Goal: Task Accomplishment & Management: Complete application form

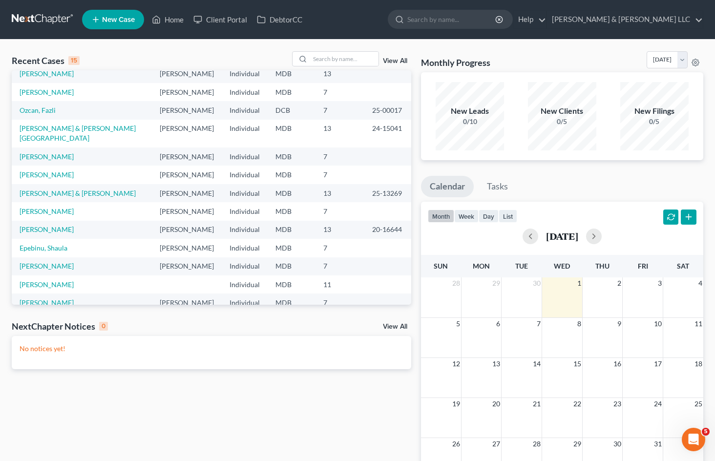
scroll to position [49, 0]
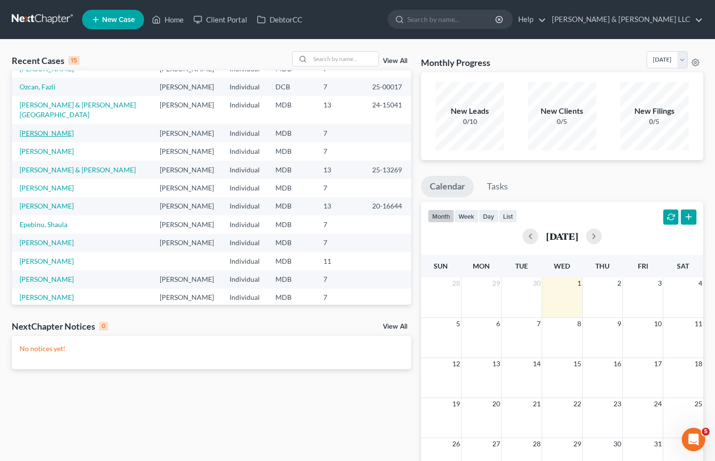
click at [29, 129] on link "[PERSON_NAME]" at bounding box center [47, 133] width 54 height 8
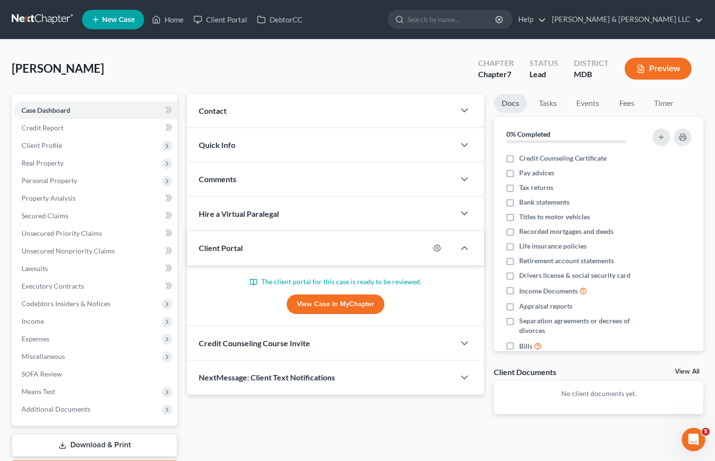
click at [315, 302] on link "View Case in MyChapter" at bounding box center [336, 304] width 98 height 20
click at [60, 143] on span "Client Profile" at bounding box center [41, 145] width 41 height 8
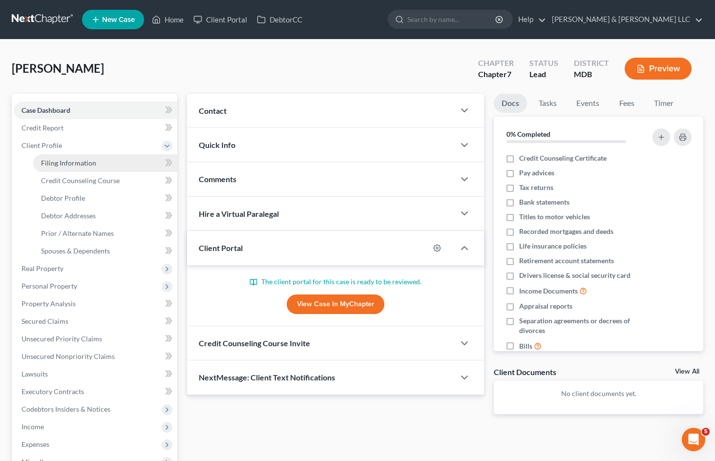
click at [73, 160] on span "Filing Information" at bounding box center [68, 163] width 55 height 8
select select "1"
select select "0"
select select "21"
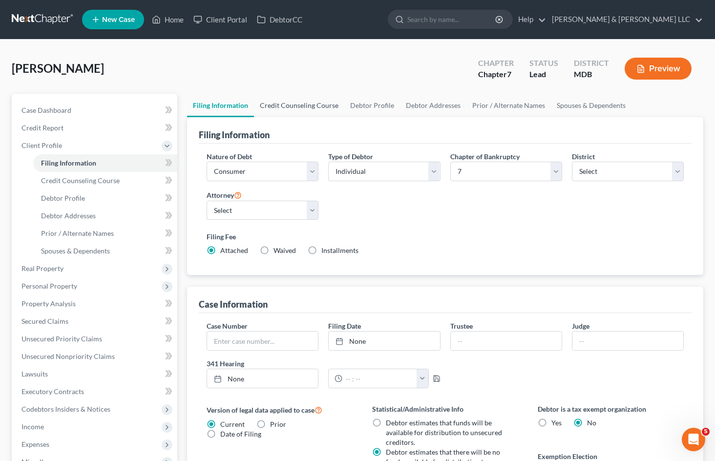
click at [320, 103] on link "Credit Counseling Course" at bounding box center [299, 105] width 90 height 23
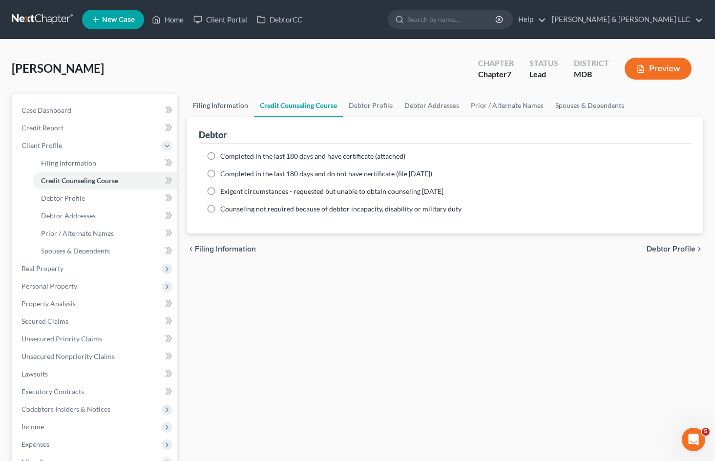
click at [229, 105] on link "Filing Information" at bounding box center [220, 105] width 67 height 23
select select "1"
select select "0"
select select "38"
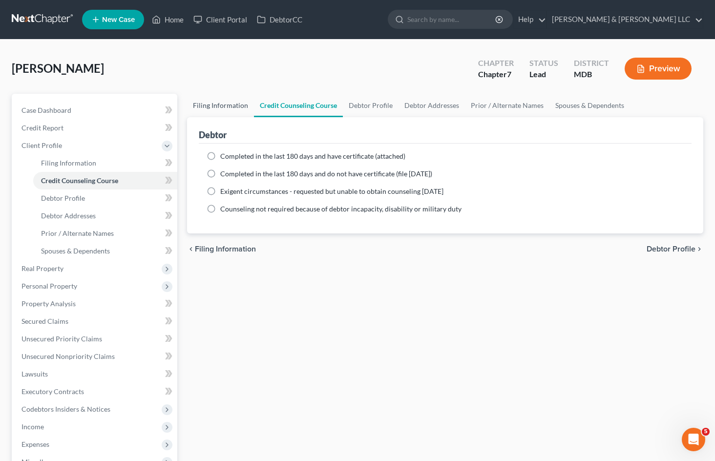
select select "0"
select select "21"
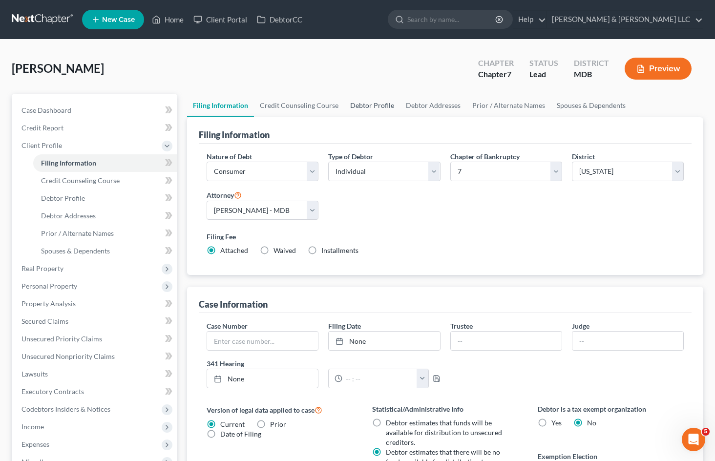
click at [395, 104] on link "Debtor Profile" at bounding box center [372, 105] width 56 height 23
select select "0"
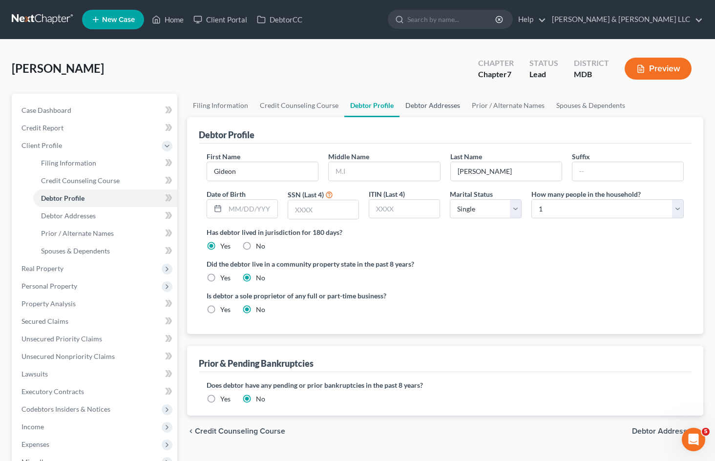
click at [422, 105] on link "Debtor Addresses" at bounding box center [432, 105] width 66 height 23
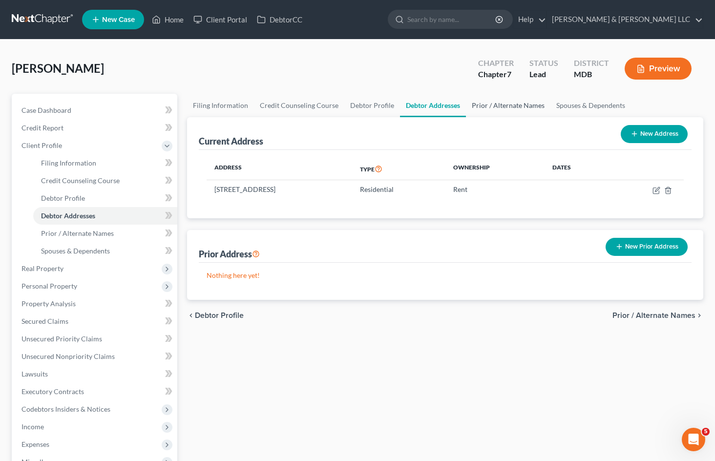
click at [495, 104] on link "Prior / Alternate Names" at bounding box center [508, 105] width 84 height 23
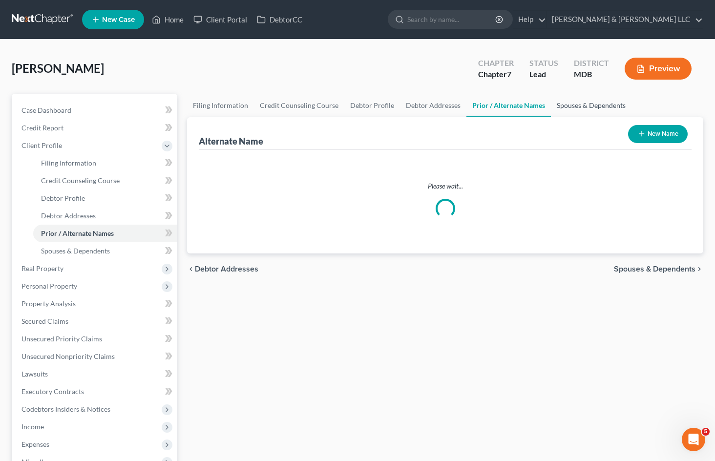
click at [587, 99] on link "Spouses & Dependents" at bounding box center [591, 105] width 81 height 23
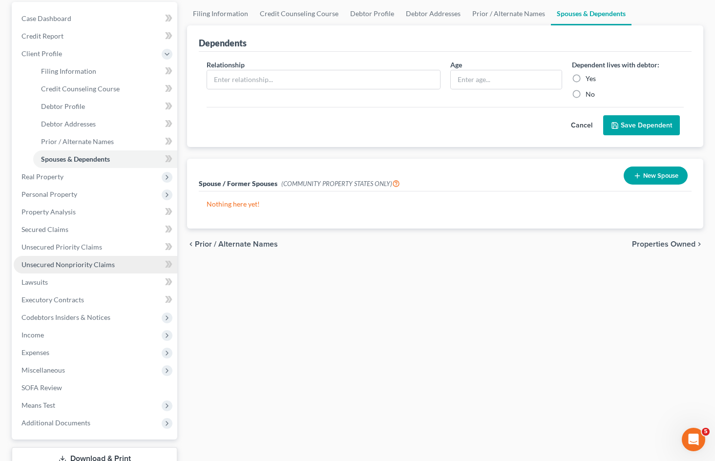
scroll to position [98, 0]
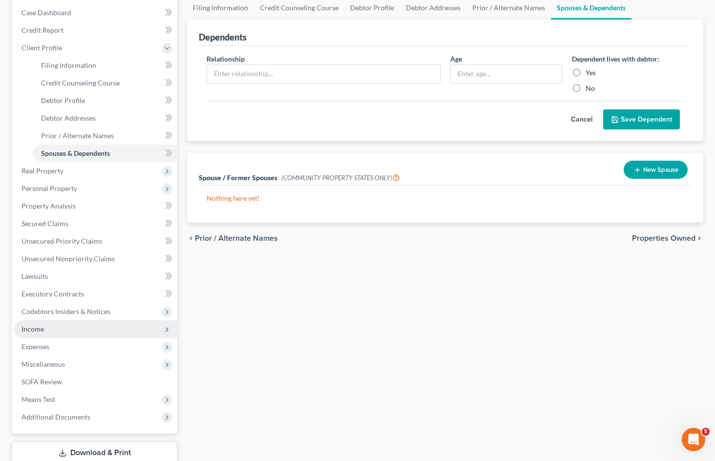
click at [61, 330] on span "Income" at bounding box center [96, 329] width 164 height 18
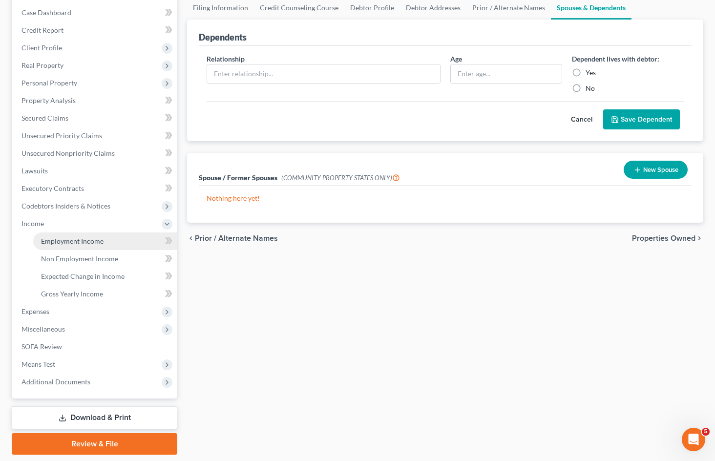
click at [90, 238] on span "Employment Income" at bounding box center [72, 241] width 63 height 8
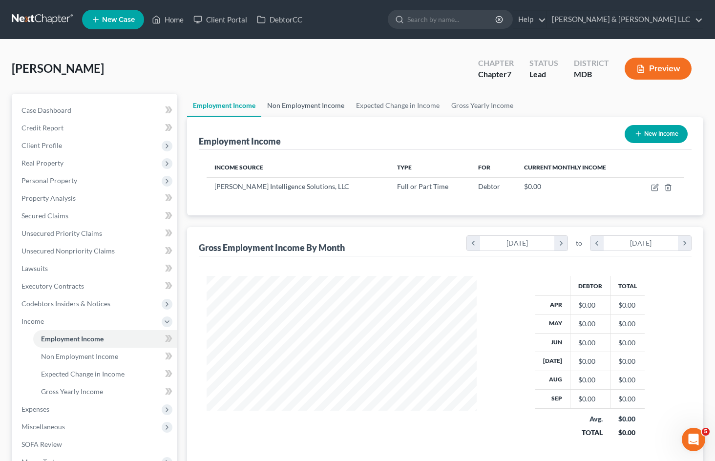
scroll to position [175, 290]
click at [305, 105] on link "Non Employment Income" at bounding box center [305, 105] width 89 height 23
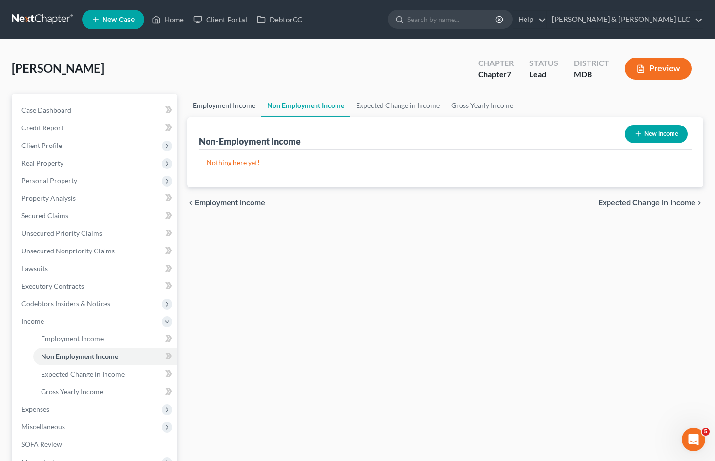
click at [231, 110] on link "Employment Income" at bounding box center [224, 105] width 74 height 23
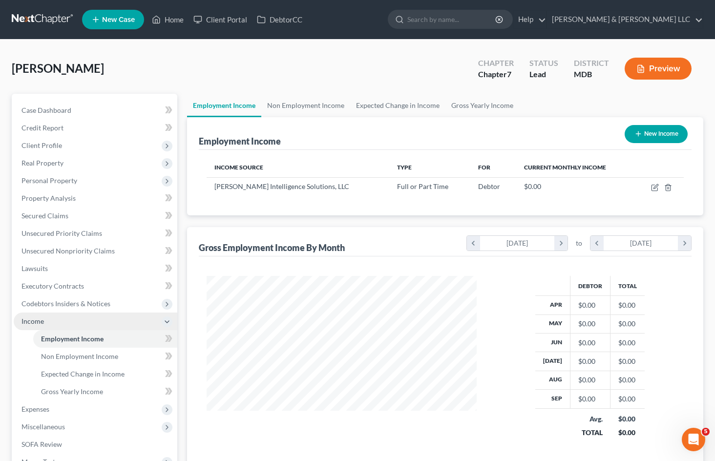
scroll to position [175, 290]
click at [65, 323] on span "Income" at bounding box center [96, 322] width 164 height 18
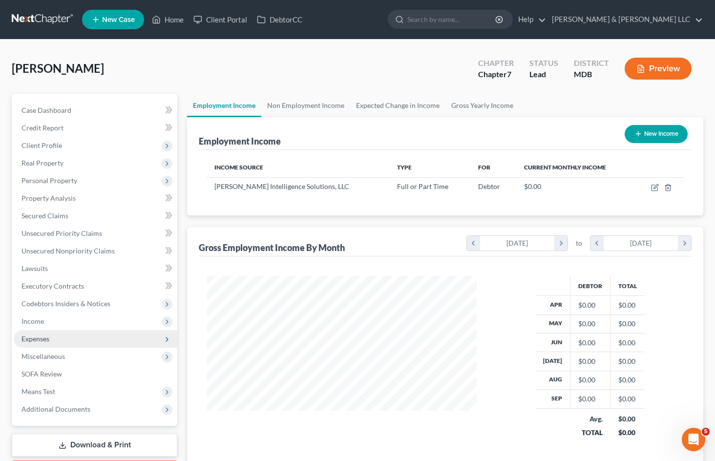
click at [78, 334] on span "Expenses" at bounding box center [96, 339] width 164 height 18
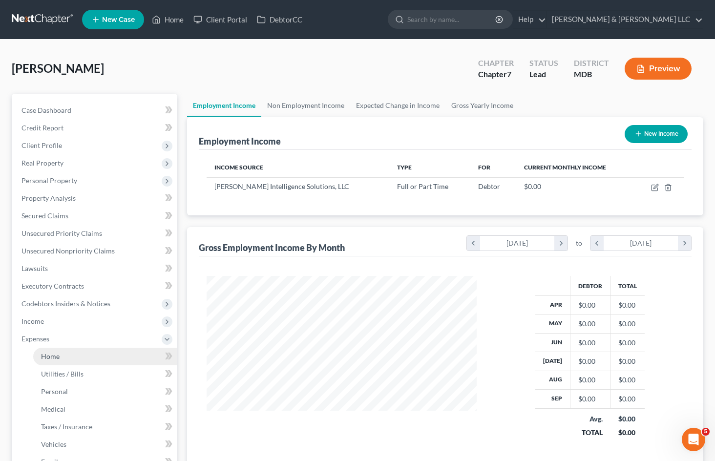
click at [75, 357] on link "Home" at bounding box center [105, 357] width 144 height 18
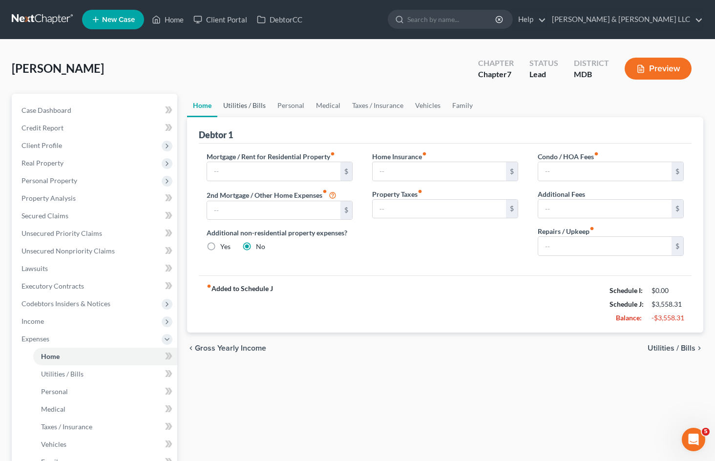
click at [257, 105] on link "Utilities / Bills" at bounding box center [244, 105] width 54 height 23
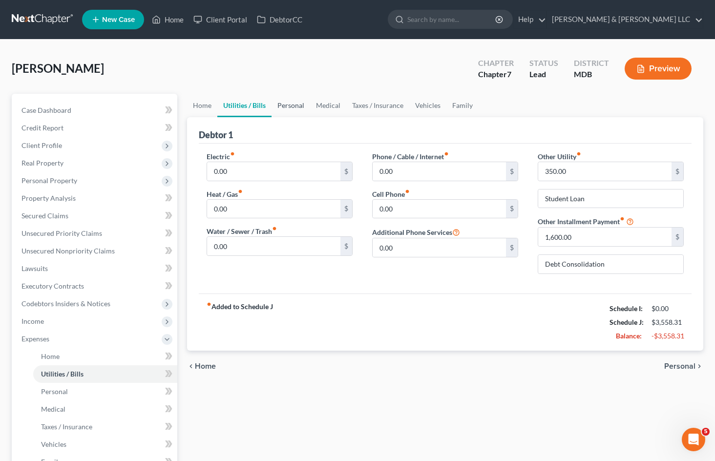
click at [300, 105] on link "Personal" at bounding box center [290, 105] width 39 height 23
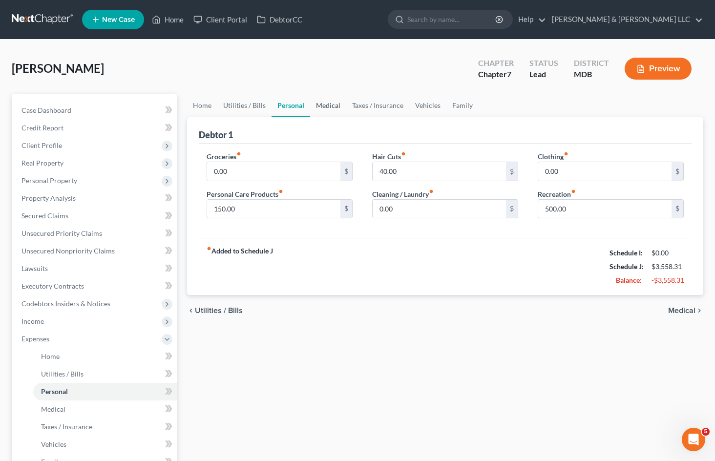
click at [338, 107] on link "Medical" at bounding box center [328, 105] width 36 height 23
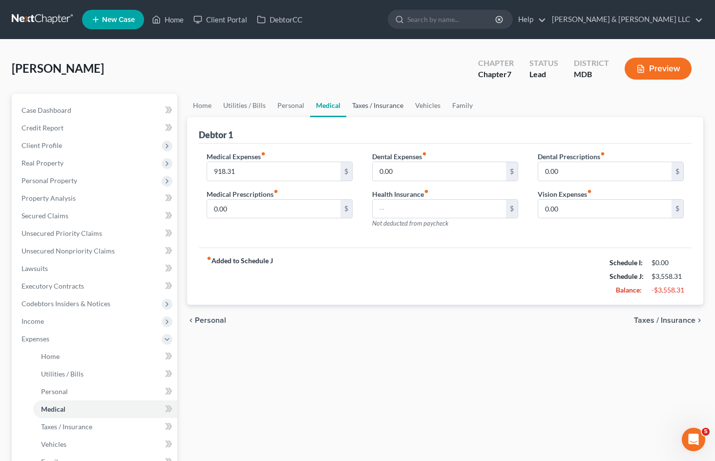
click at [392, 105] on link "Taxes / Insurance" at bounding box center [377, 105] width 63 height 23
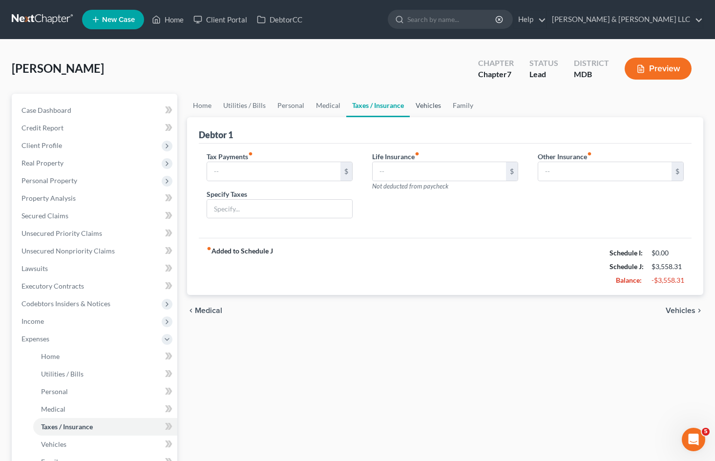
click at [426, 108] on link "Vehicles" at bounding box center [428, 105] width 37 height 23
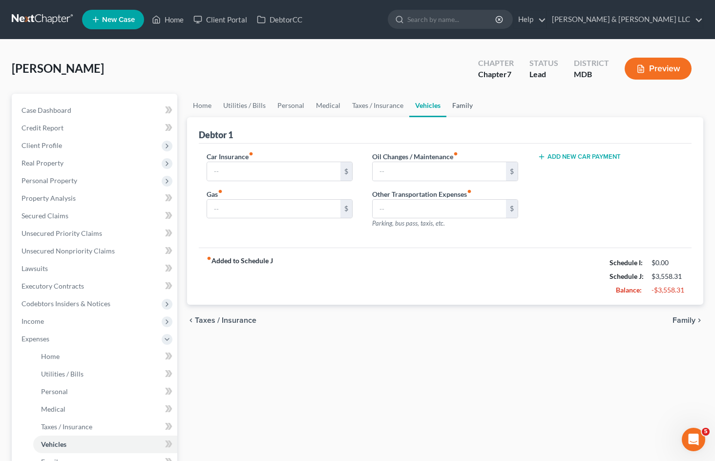
click at [466, 104] on link "Family" at bounding box center [462, 105] width 32 height 23
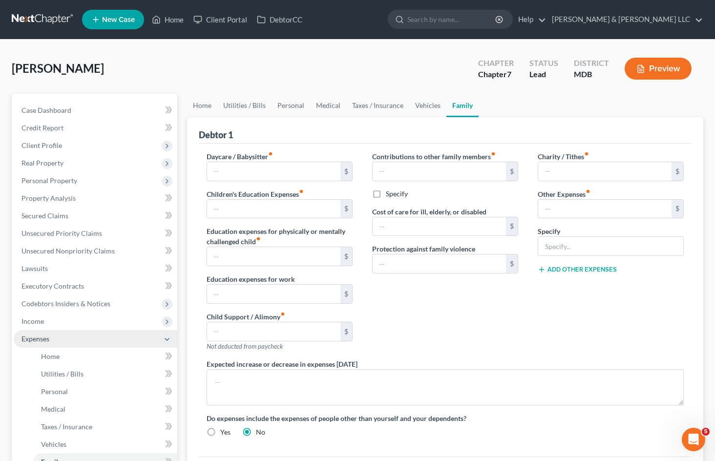
drag, startPoint x: 75, startPoint y: 340, endPoint x: 81, endPoint y: 335, distance: 7.7
click at [75, 340] on span "Expenses" at bounding box center [96, 339] width 164 height 18
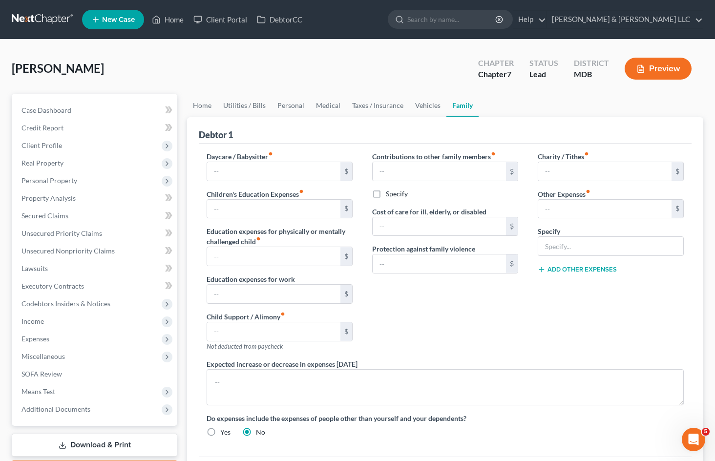
click at [663, 67] on button "Preview" at bounding box center [658, 69] width 67 height 22
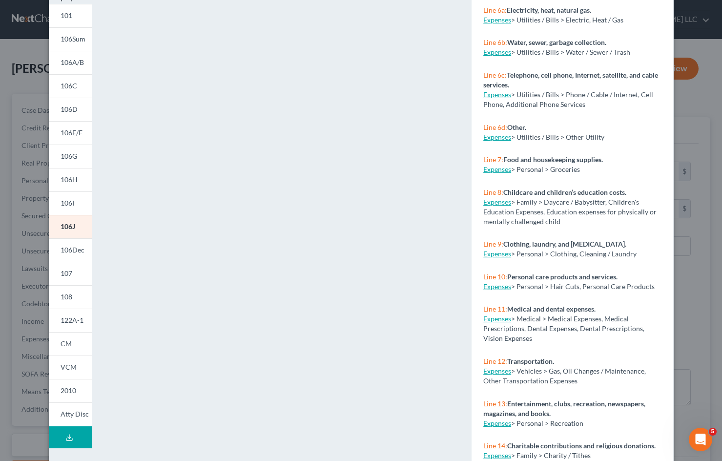
scroll to position [90, 0]
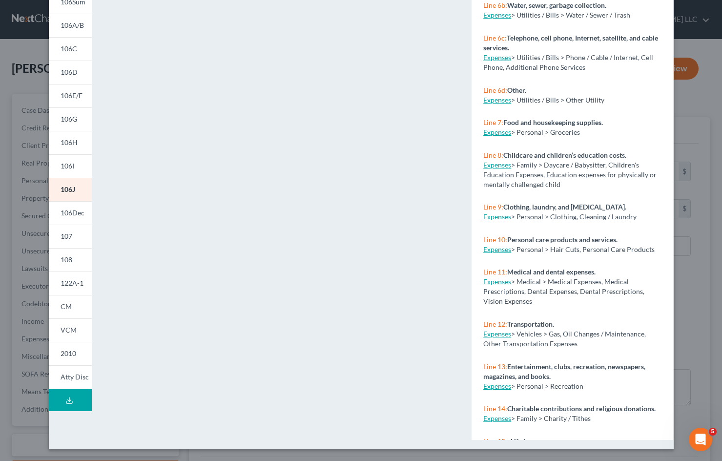
click at [76, 398] on button "Download Draft" at bounding box center [70, 400] width 43 height 22
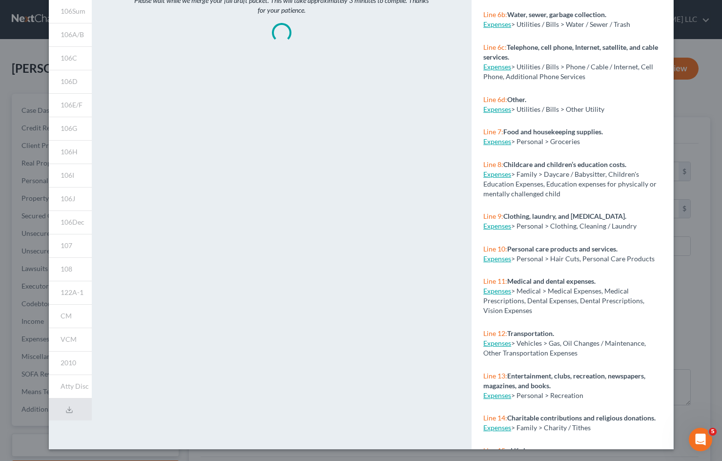
scroll to position [0, 0]
